Goal: Information Seeking & Learning: Learn about a topic

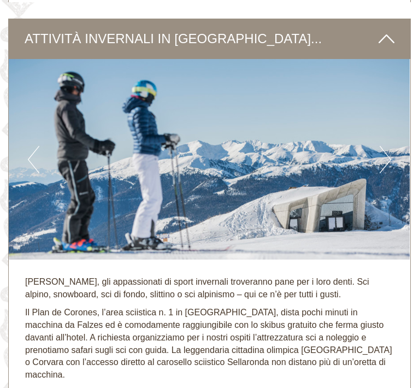
scroll to position [2727, 0]
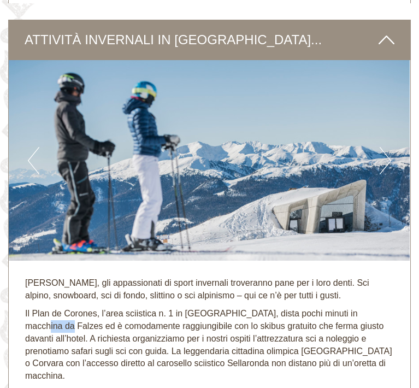
drag, startPoint x: 26, startPoint y: 265, endPoint x: 49, endPoint y: 263, distance: 23.1
click at [49, 307] on p "Il Plan de Corones, l’area sciistica n. 1 in [GEOGRAPHIC_DATA], dista pochi min…" at bounding box center [209, 344] width 368 height 75
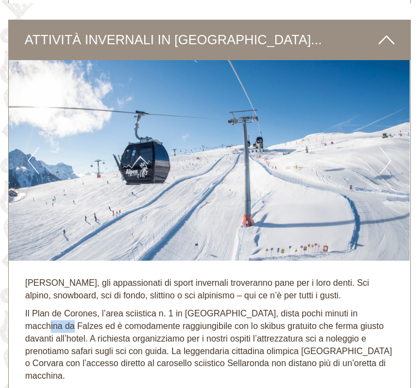
copy p "Falzes"
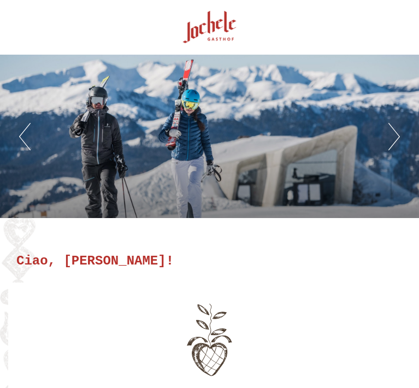
scroll to position [0, 0]
click at [219, 28] on div at bounding box center [209, 27] width 391 height 44
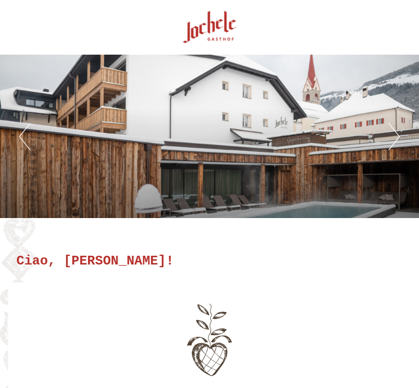
click at [398, 132] on button "Next" at bounding box center [393, 136] width 11 height 27
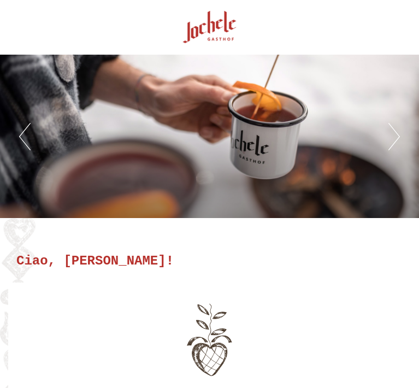
click at [398, 133] on button "Next" at bounding box center [393, 136] width 11 height 27
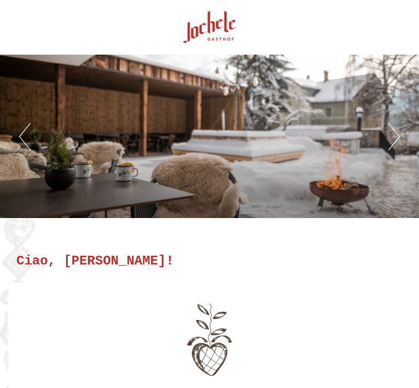
click at [398, 133] on button "Next" at bounding box center [393, 136] width 11 height 27
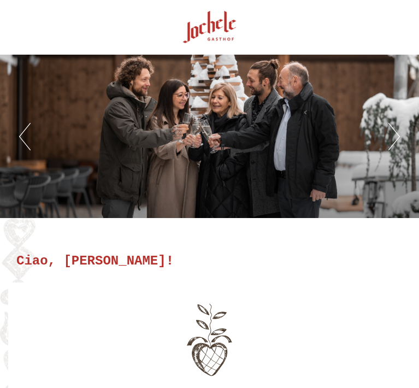
click at [398, 133] on button "Next" at bounding box center [393, 136] width 11 height 27
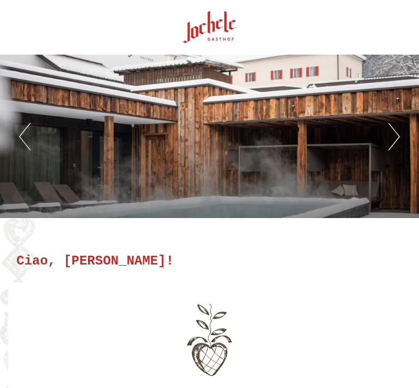
click at [398, 133] on button "Next" at bounding box center [393, 136] width 11 height 27
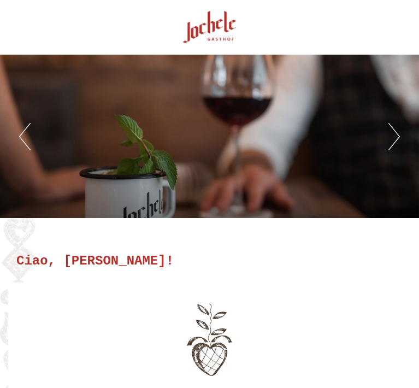
click at [398, 133] on button "Next" at bounding box center [393, 136] width 11 height 27
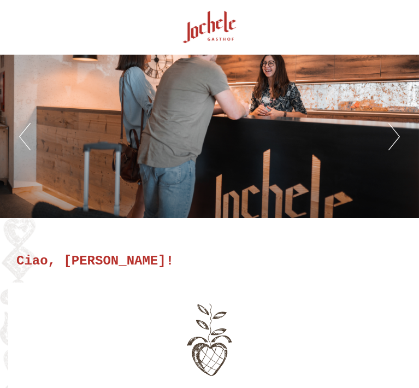
click at [398, 133] on button "Next" at bounding box center [393, 136] width 11 height 27
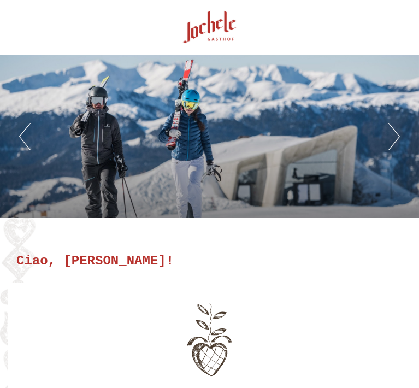
click at [398, 133] on button "Next" at bounding box center [393, 136] width 11 height 27
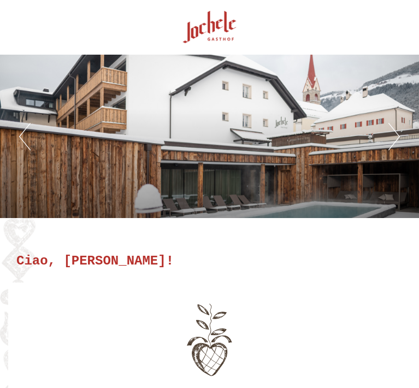
click at [398, 133] on button "Next" at bounding box center [393, 136] width 11 height 27
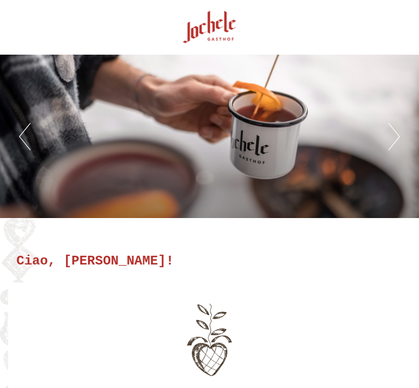
click at [398, 133] on button "Next" at bounding box center [393, 136] width 11 height 27
